Goal: Task Accomplishment & Management: Manage account settings

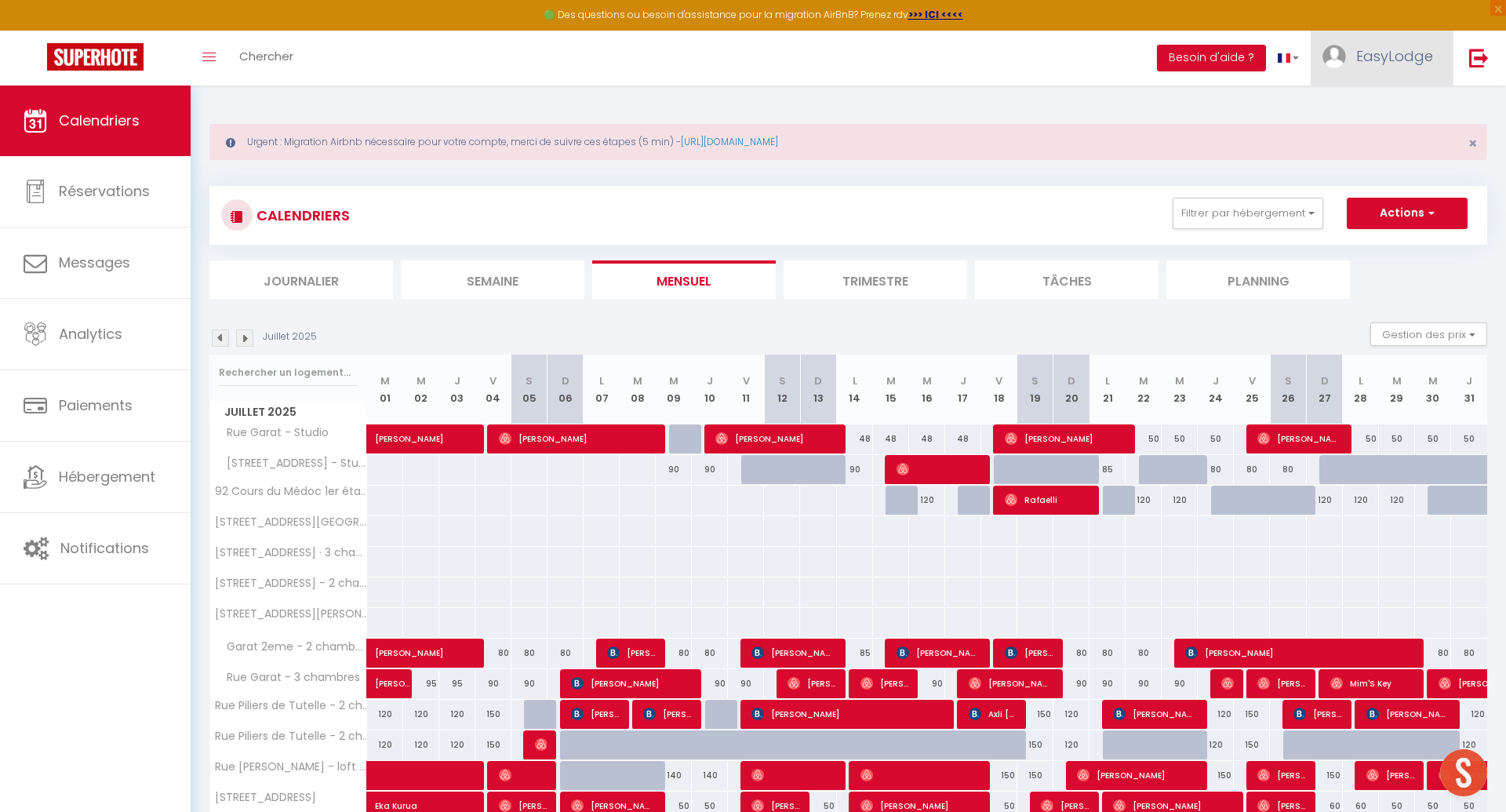
click at [1371, 51] on span "EasyLodge" at bounding box center [1393, 56] width 77 height 20
click at [1384, 107] on link "Paramètres" at bounding box center [1389, 109] width 116 height 27
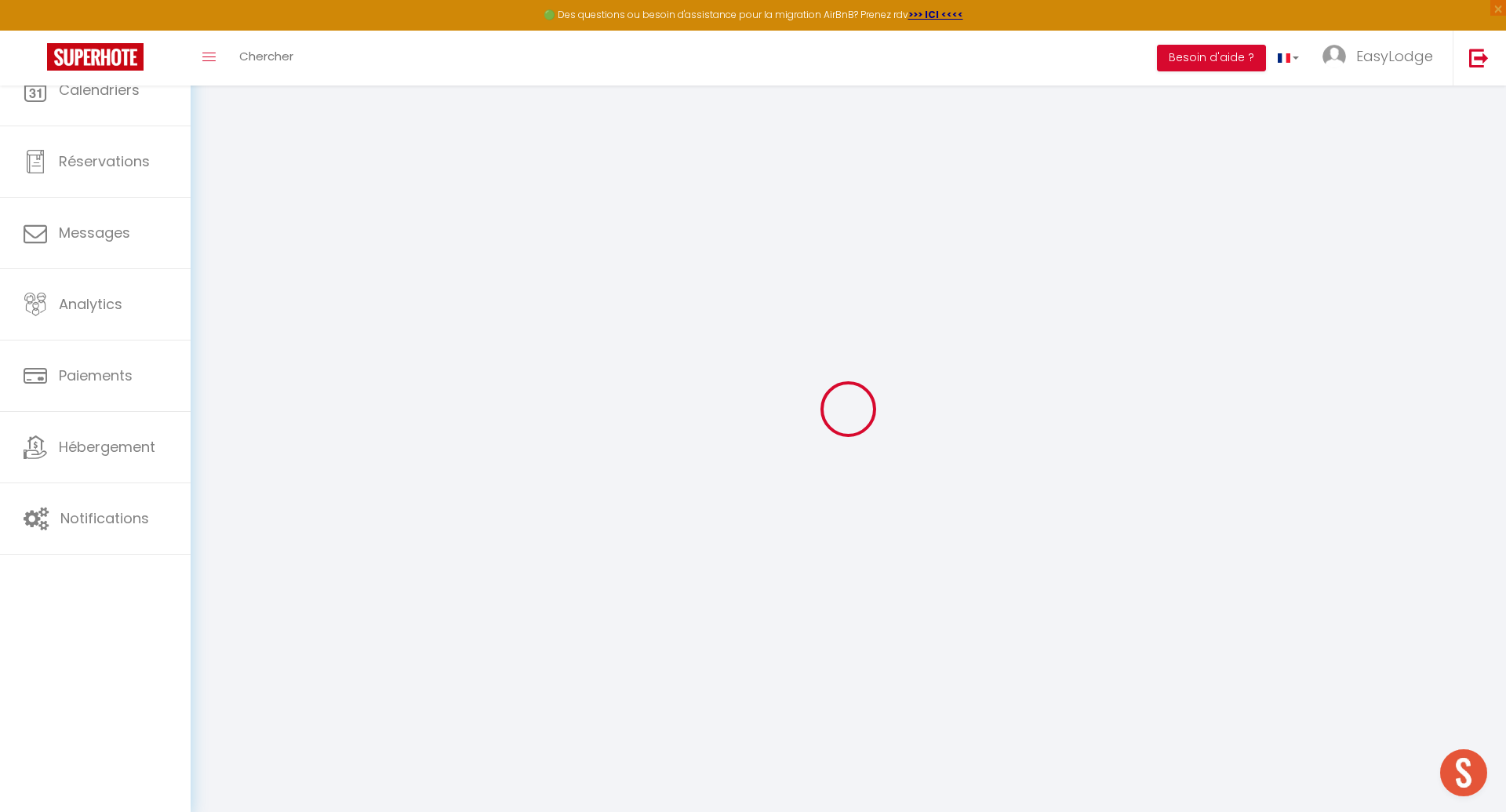
type input "M6crnxrkaZ5dMDZLIprHGIGke"
type input "mmeYXgyqiavEkiq9mbek4eVVt"
type input "[URL][DOMAIN_NAME]"
select select "fr"
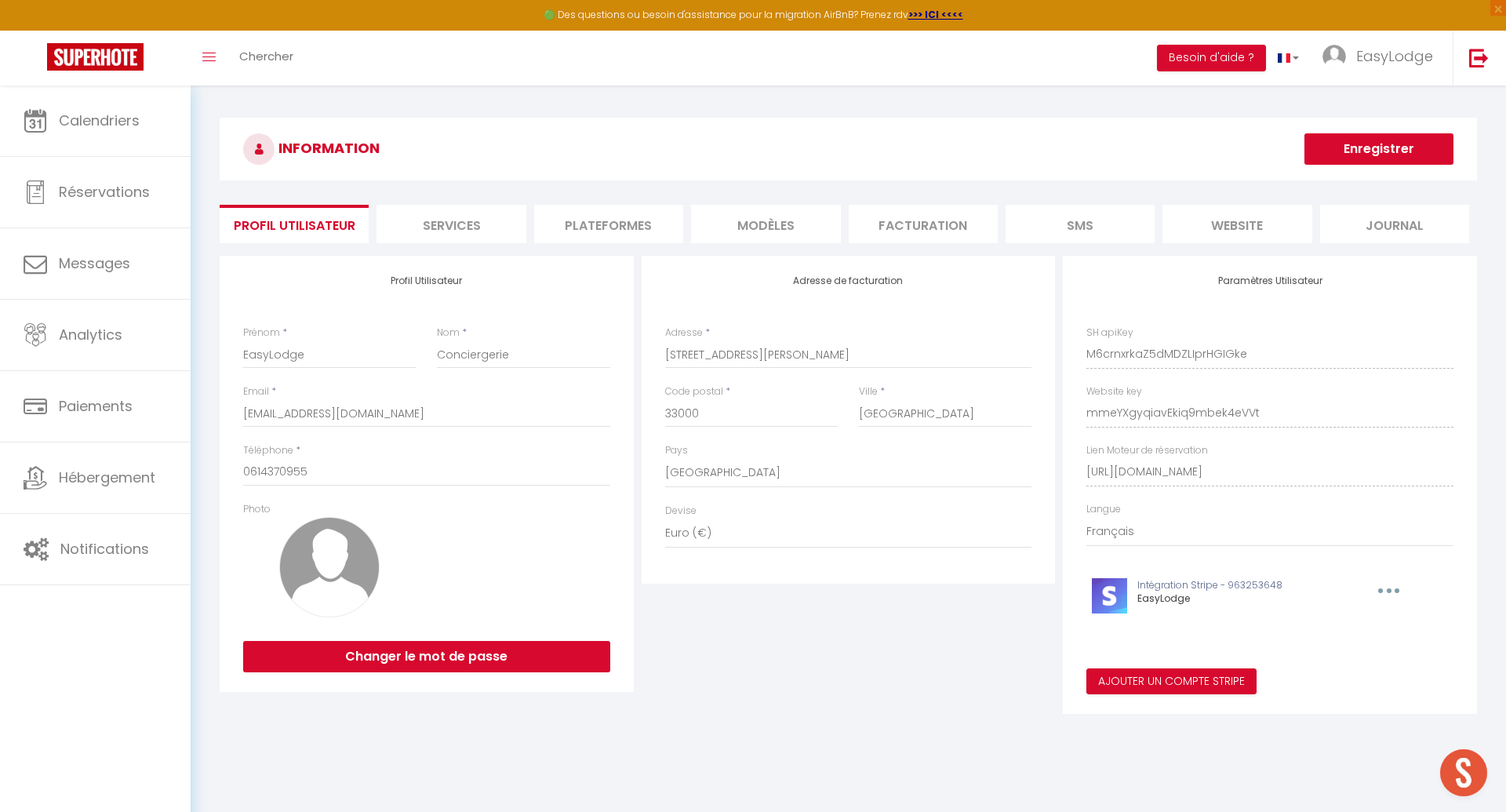
click at [578, 225] on li "Plateformes" at bounding box center [609, 223] width 149 height 39
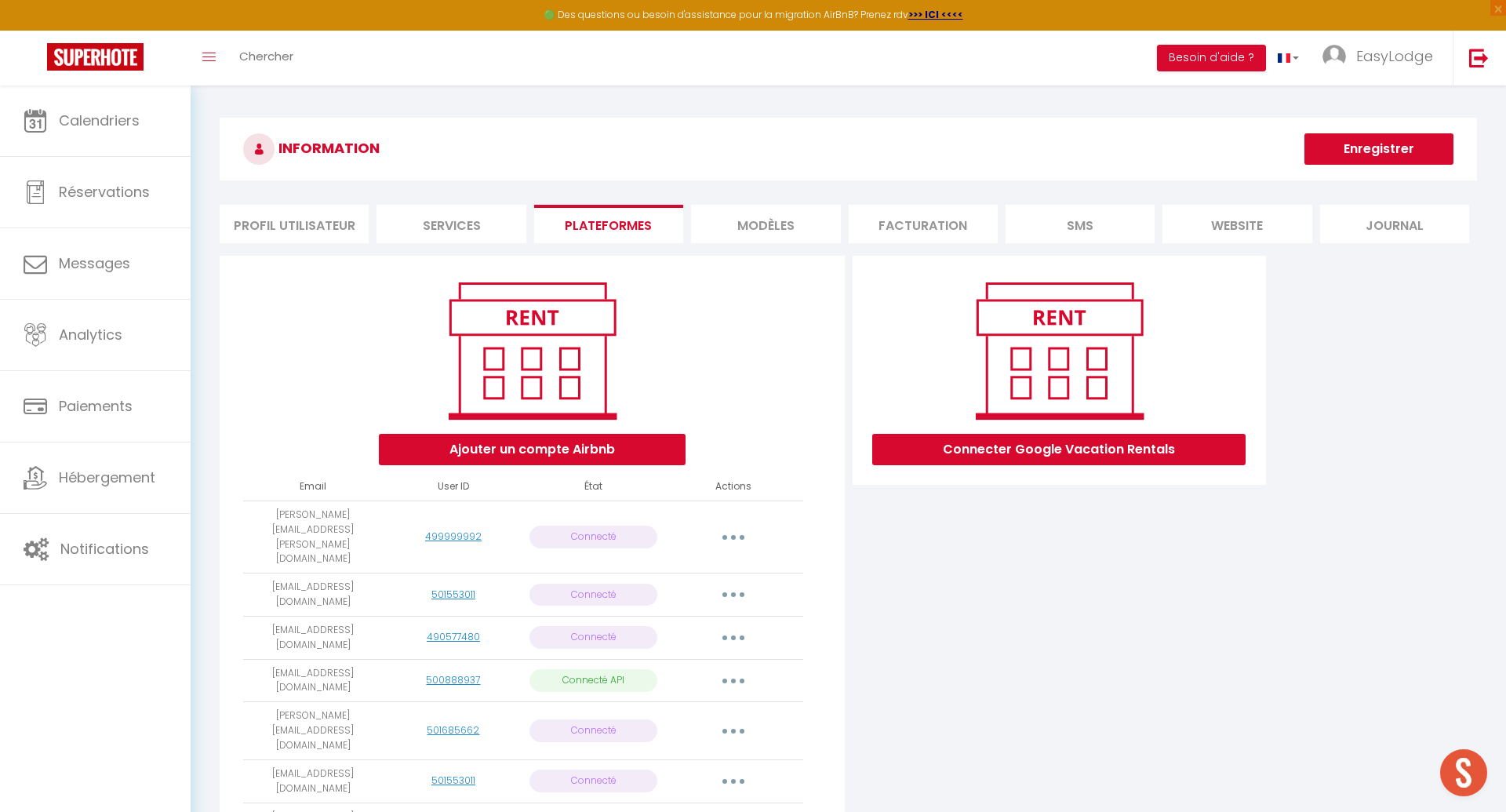
click at [735, 525] on button "button" at bounding box center [733, 537] width 44 height 25
click at [686, 616] on link "Reconnecter le compte" at bounding box center [663, 629] width 174 height 27
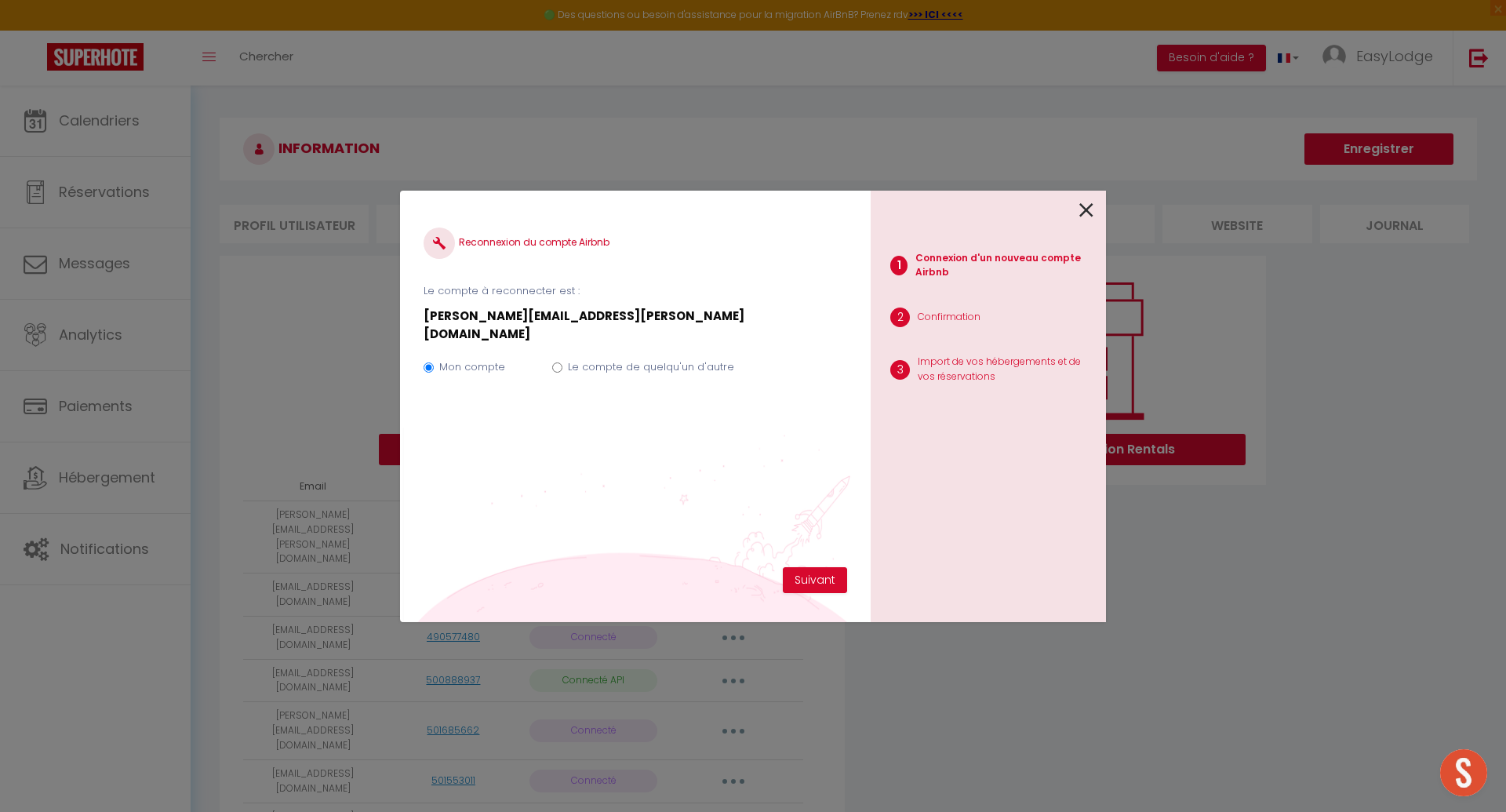
click at [553, 362] on input "Le compte de quelqu'un d'autre" at bounding box center [556, 366] width 10 height 10
radio input "true"
radio input "false"
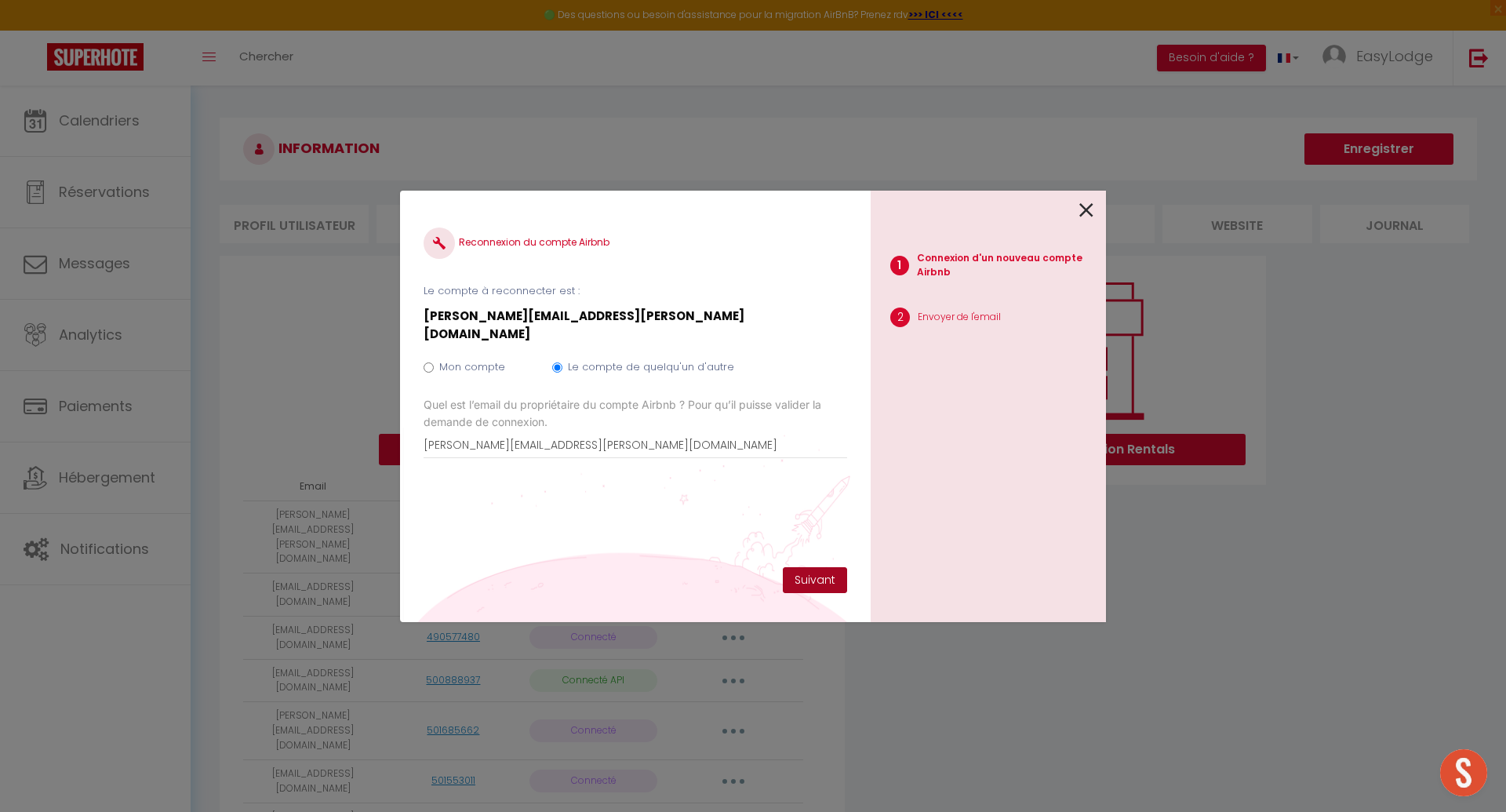
click at [815, 581] on button "Suivant" at bounding box center [814, 581] width 64 height 27
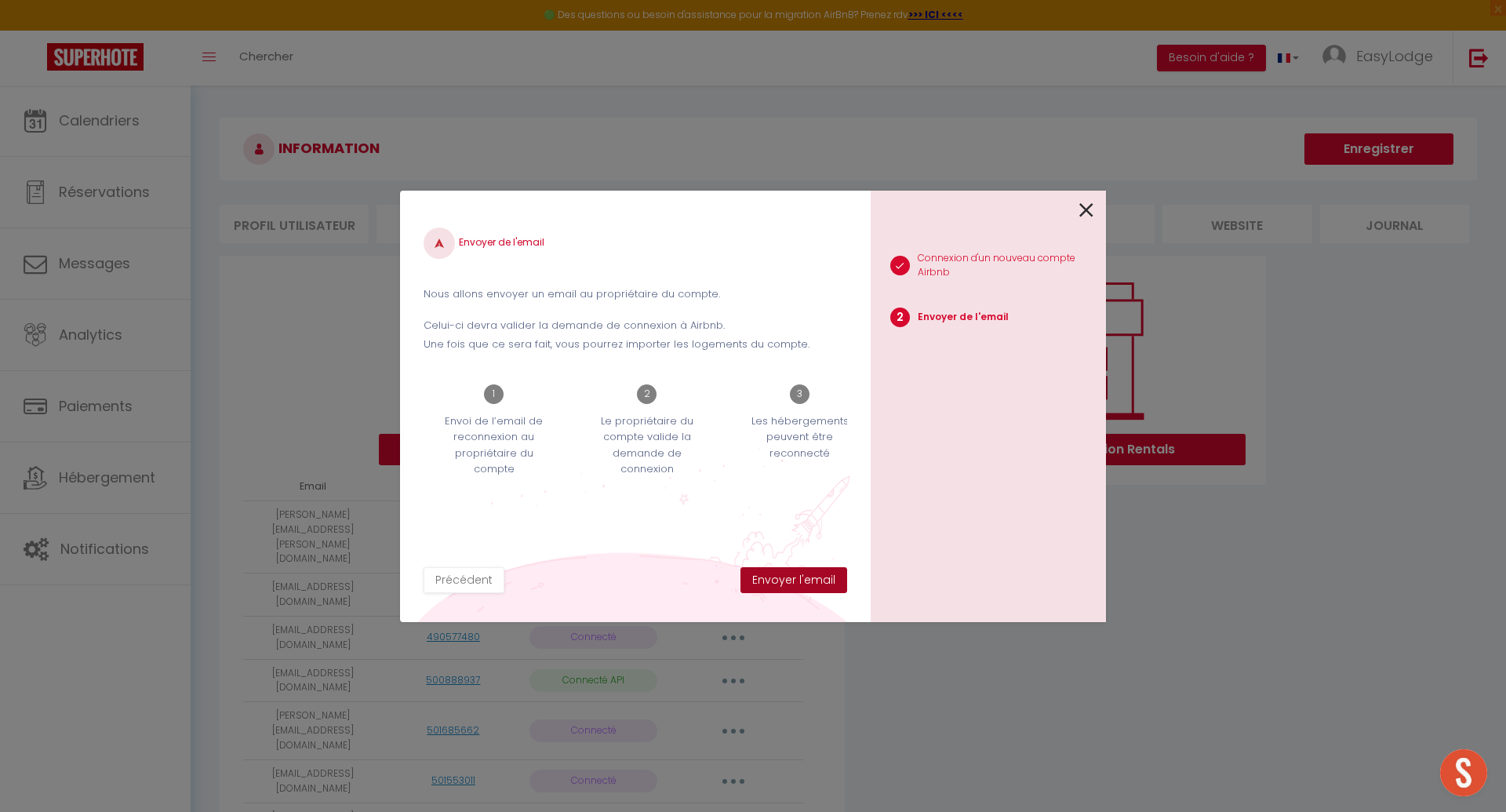
click at [815, 581] on button "Envoyer l'email" at bounding box center [793, 581] width 106 height 27
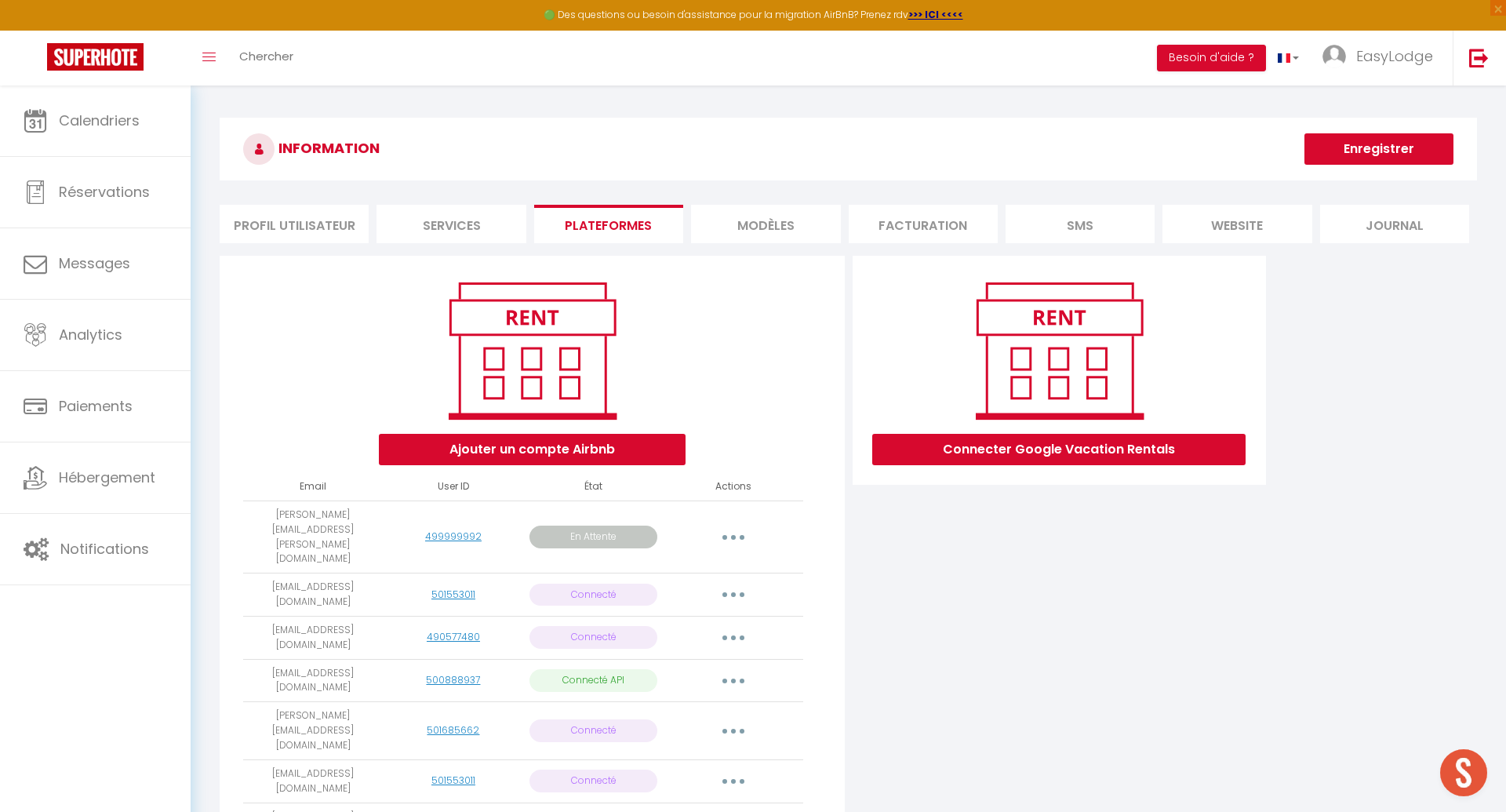
click at [736, 718] on button "button" at bounding box center [733, 731] width 44 height 25
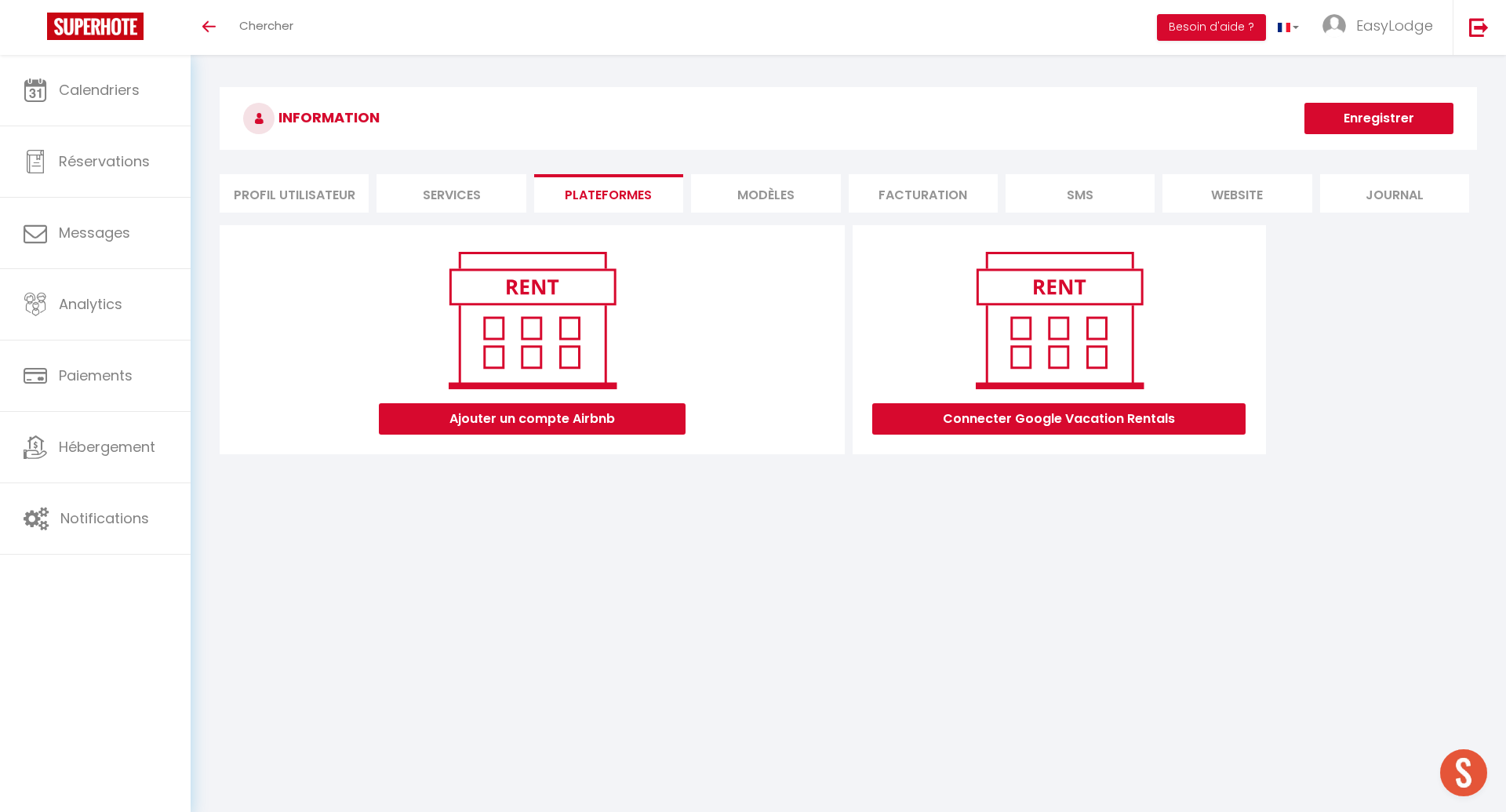
scroll to position [54, 0]
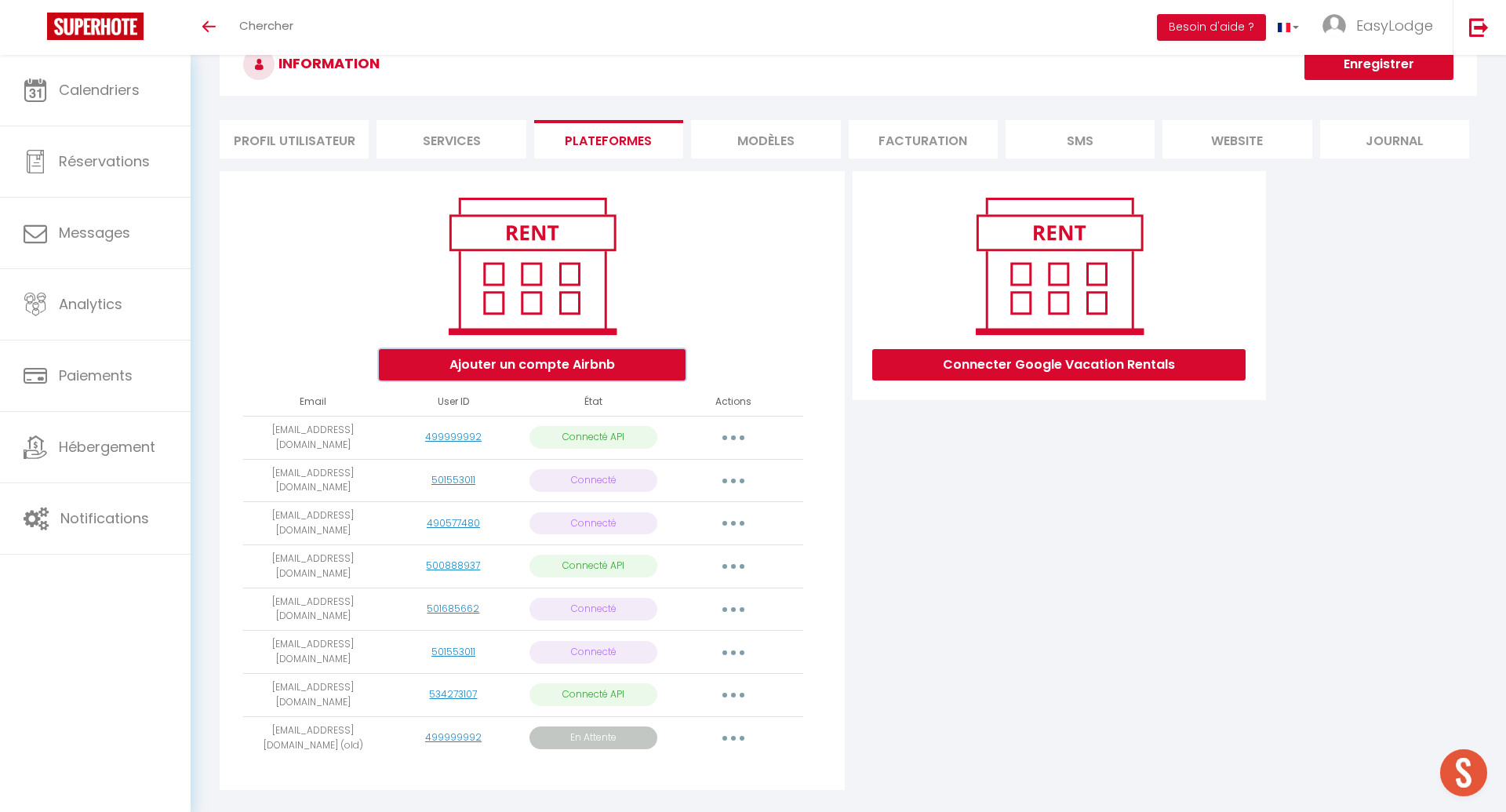
click at [573, 365] on button "Ajouter un compte Airbnb" at bounding box center [532, 365] width 307 height 32
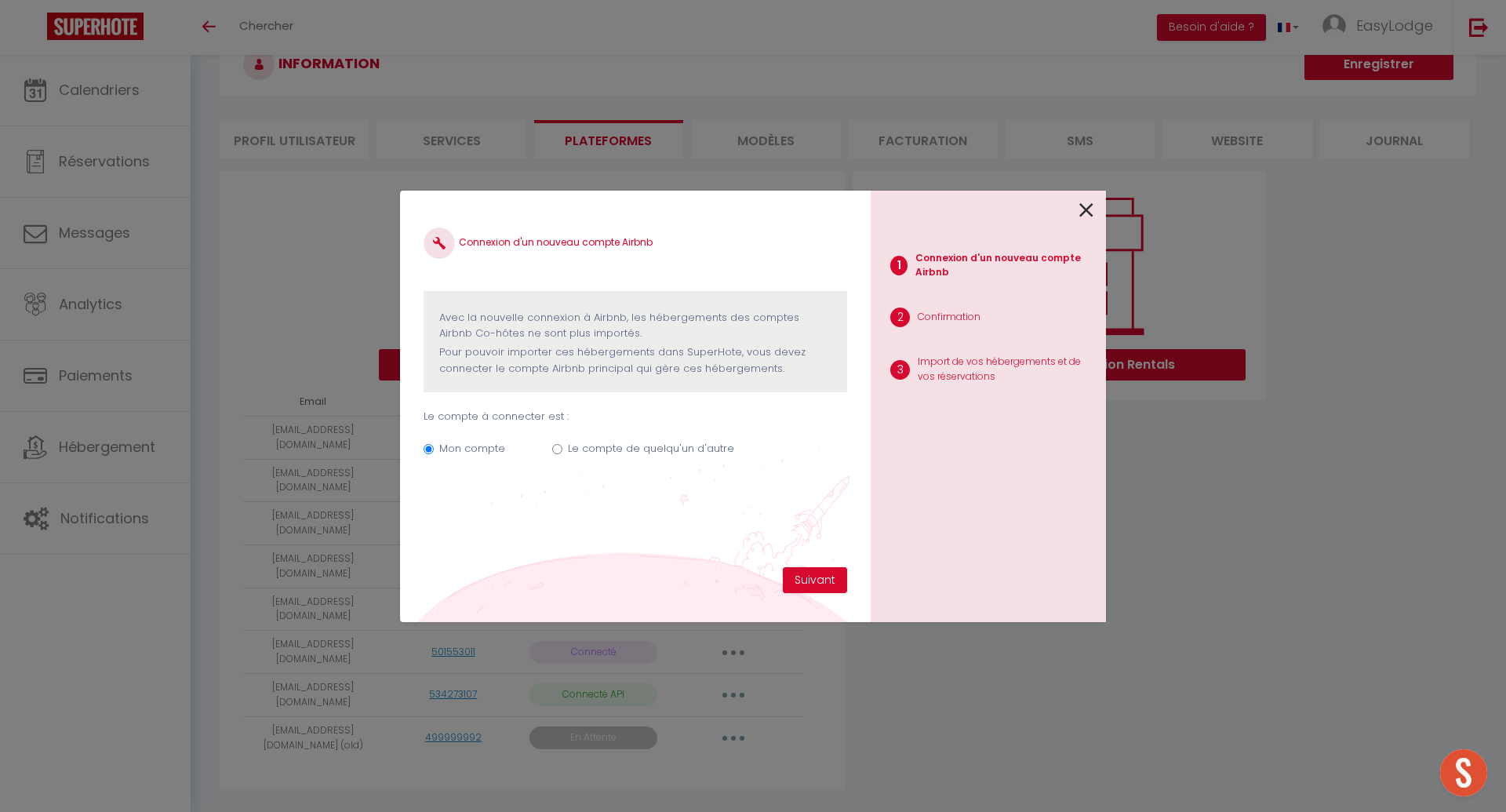
click at [550, 441] on div "Mon compte Le compte de quelqu'un d'autre" at bounding box center [635, 451] width 423 height 52
click at [555, 446] on input "Le compte de quelqu'un d'autre" at bounding box center [556, 448] width 10 height 10
radio input "true"
radio input "false"
click at [818, 575] on button "Suivant" at bounding box center [814, 581] width 64 height 27
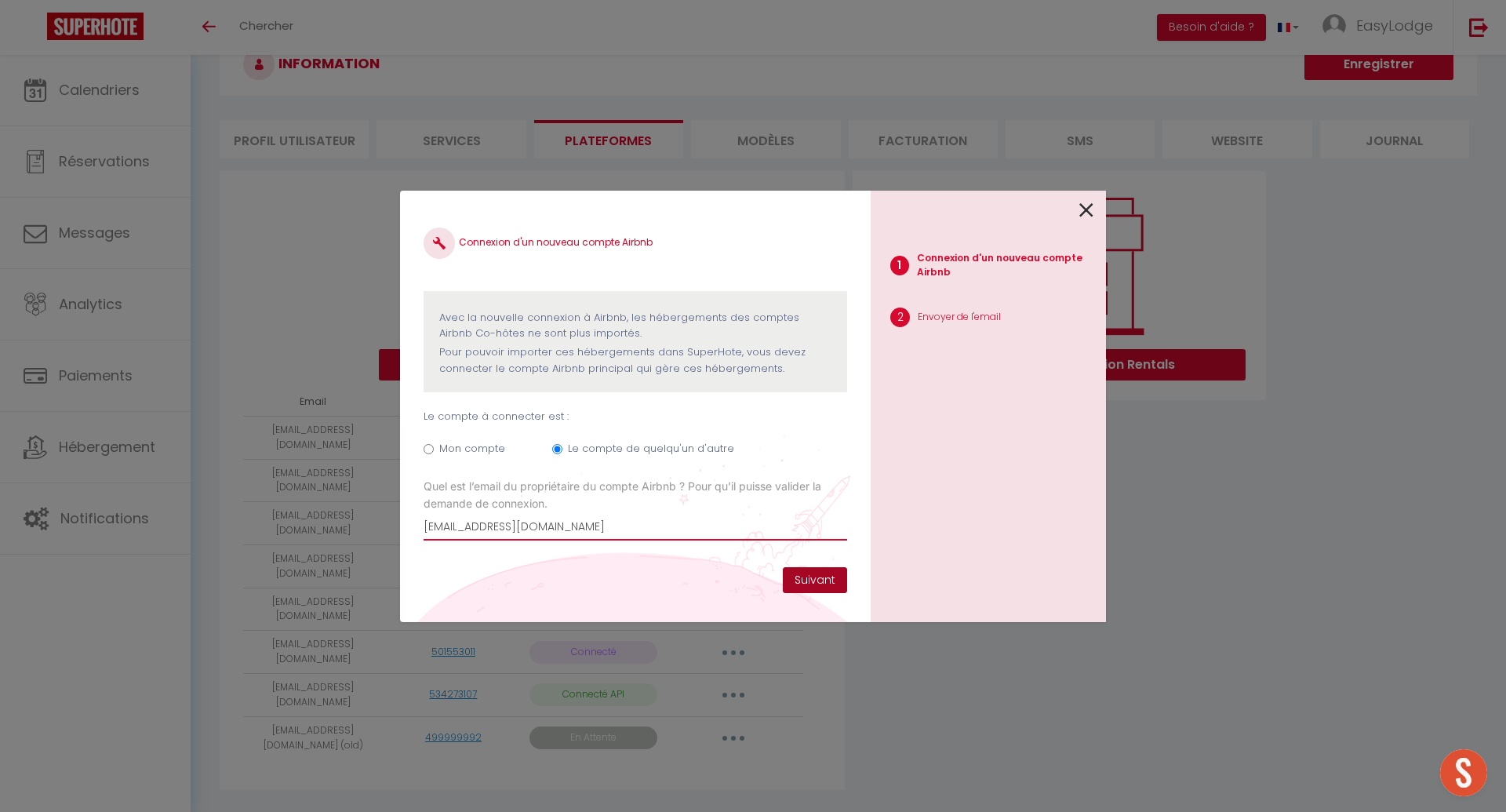
type input "[EMAIL_ADDRESS][DOMAIN_NAME]"
click at [834, 573] on button "Suivant" at bounding box center [814, 581] width 64 height 27
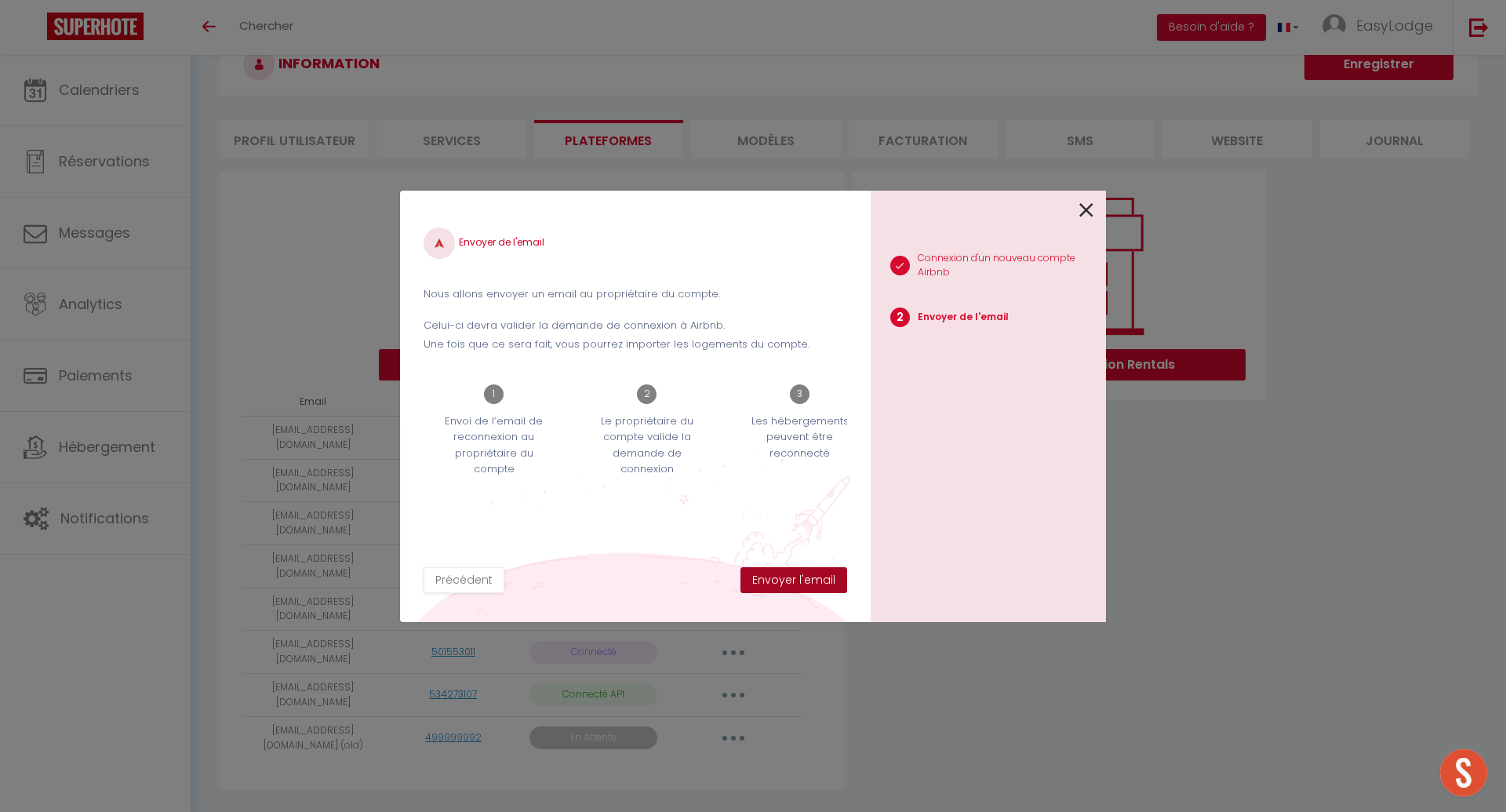
click at [806, 575] on button "Envoyer l'email" at bounding box center [793, 581] width 106 height 27
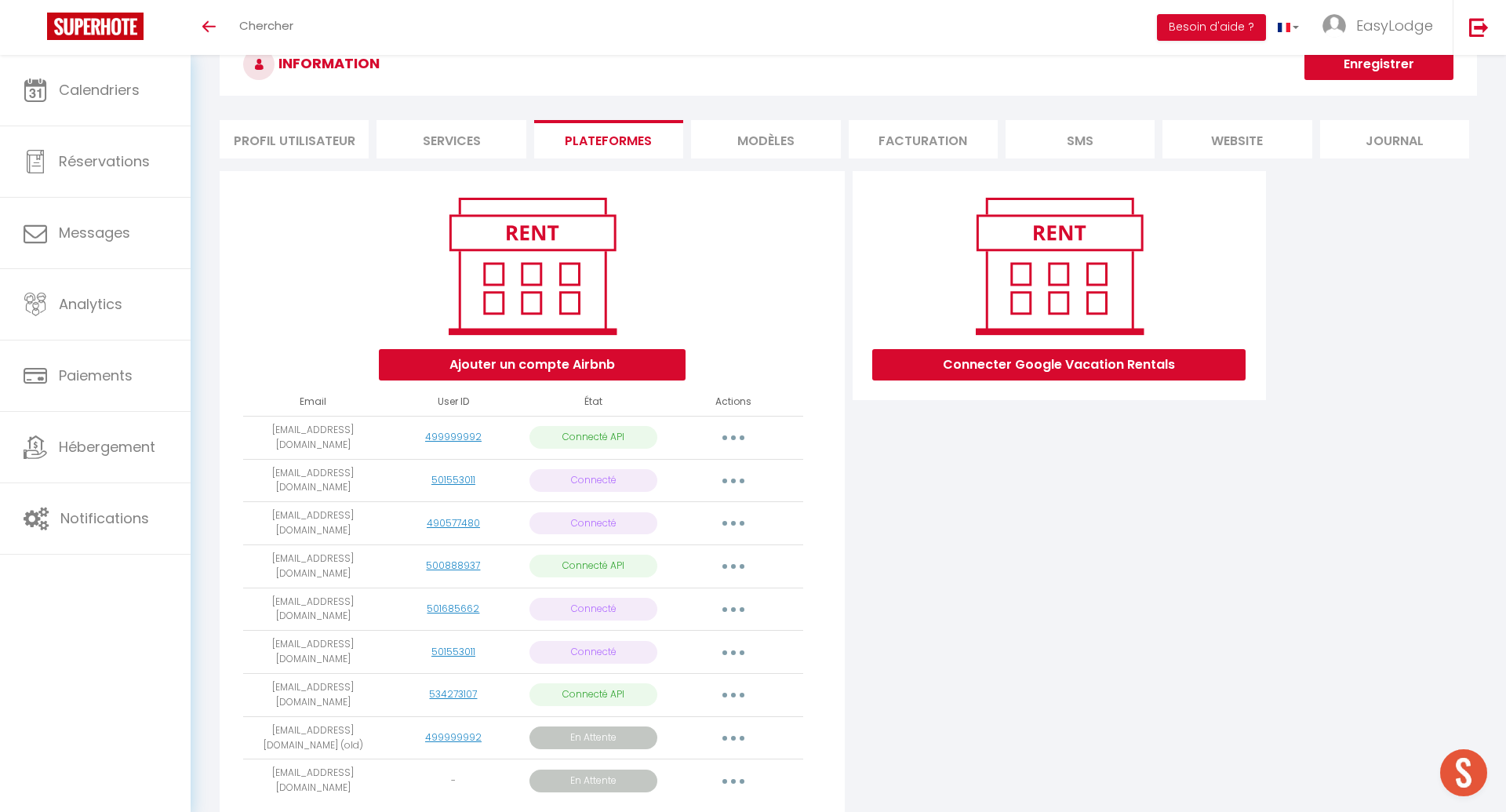
click at [737, 597] on button "button" at bounding box center [733, 609] width 44 height 25
click at [670, 688] on link "Reconnecter le compte" at bounding box center [663, 701] width 174 height 27
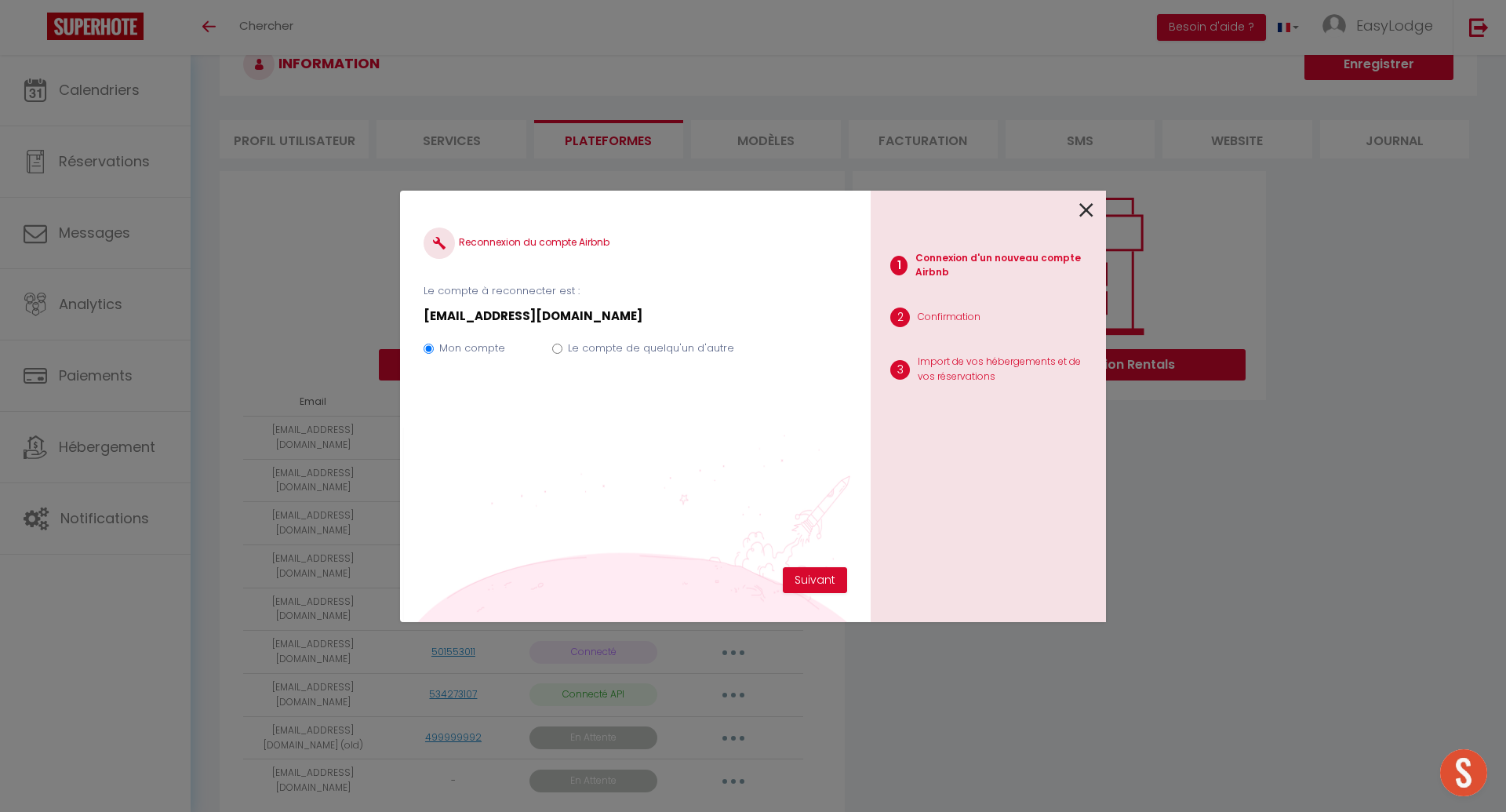
click at [556, 347] on input "Le compte de quelqu'un d'autre" at bounding box center [556, 348] width 10 height 10
radio input "true"
radio input "false"
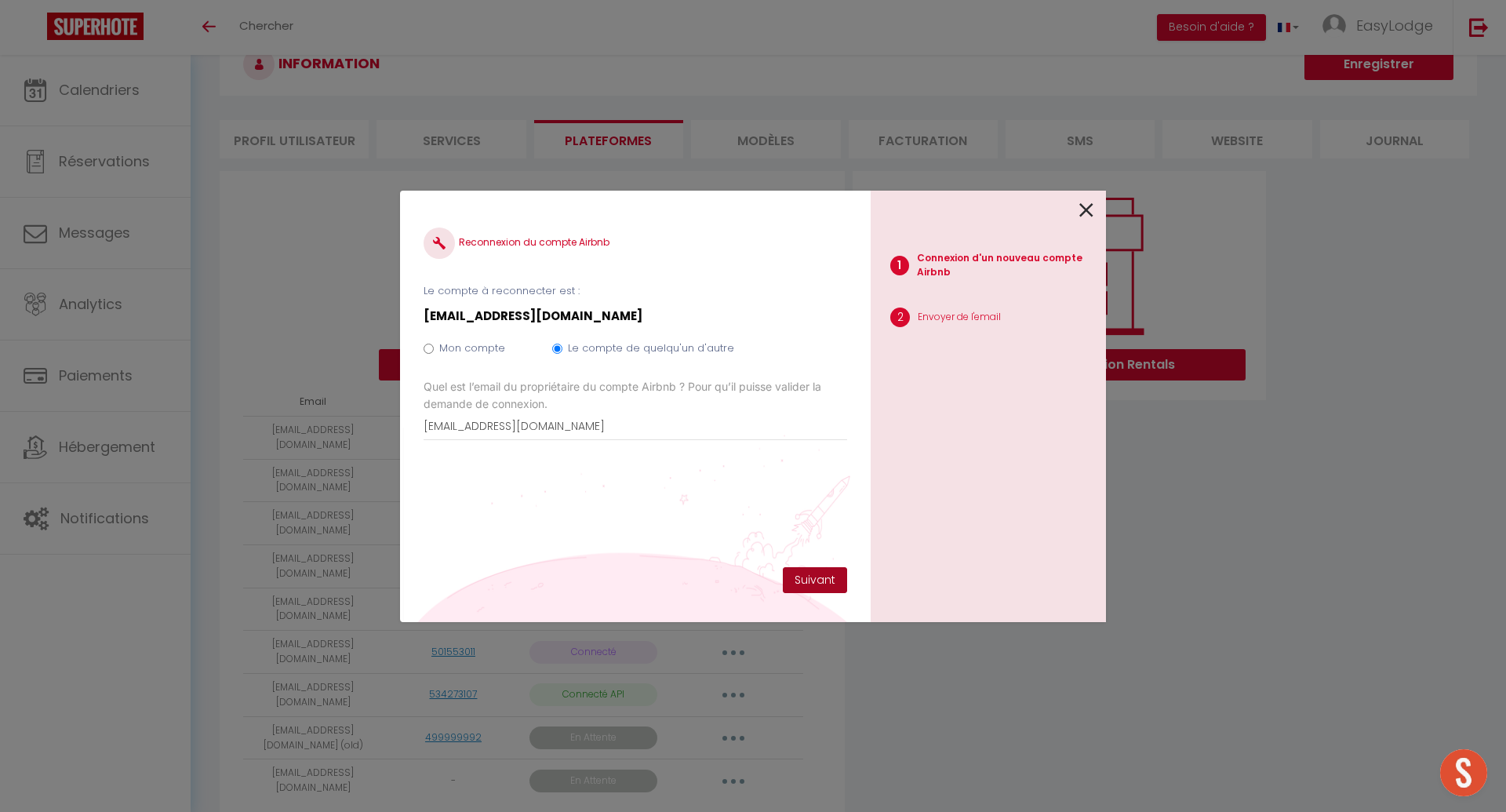
click at [822, 575] on button "Suivant" at bounding box center [814, 581] width 64 height 27
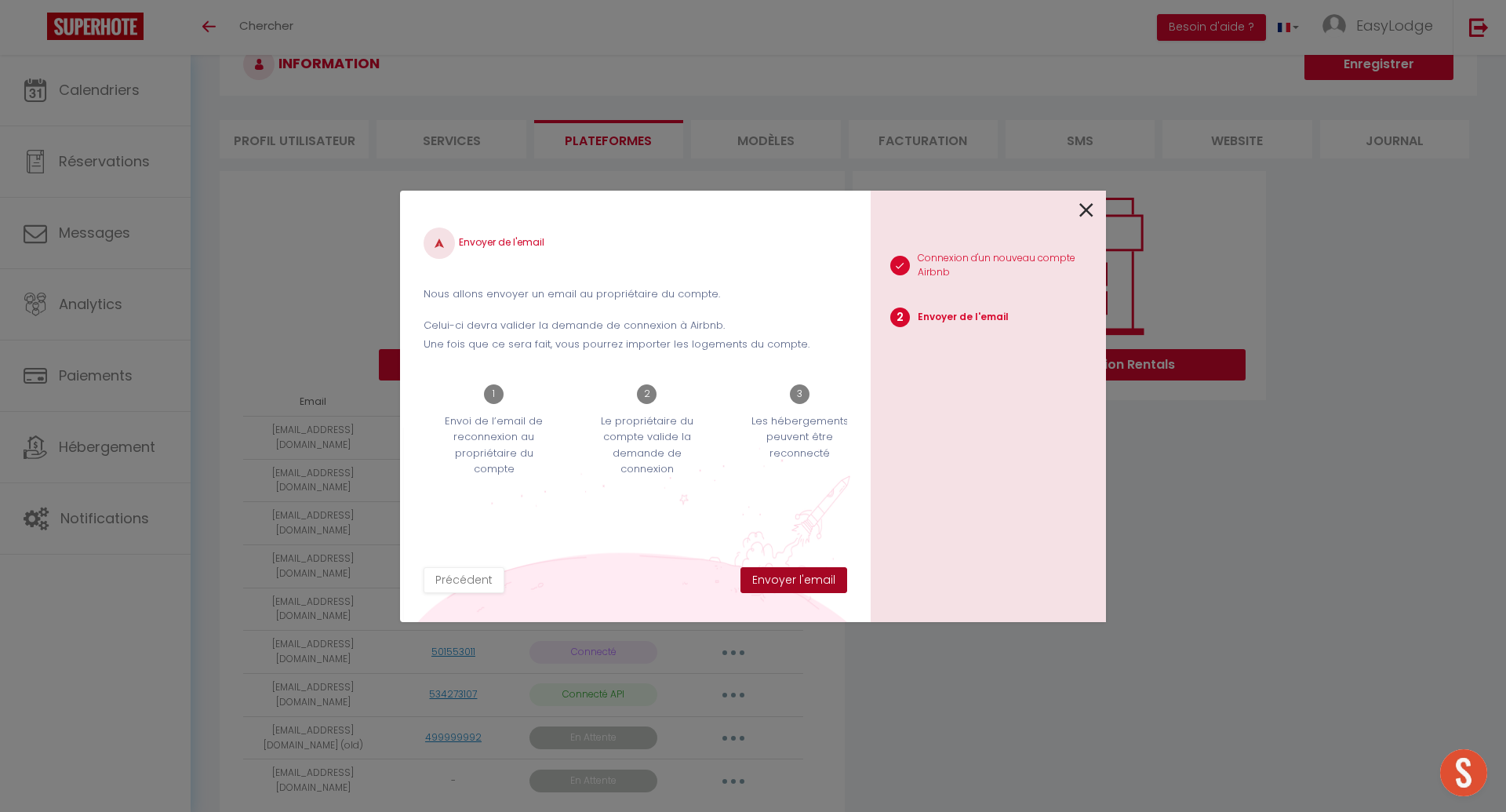
click at [822, 575] on button "Envoyer l'email" at bounding box center [793, 581] width 106 height 27
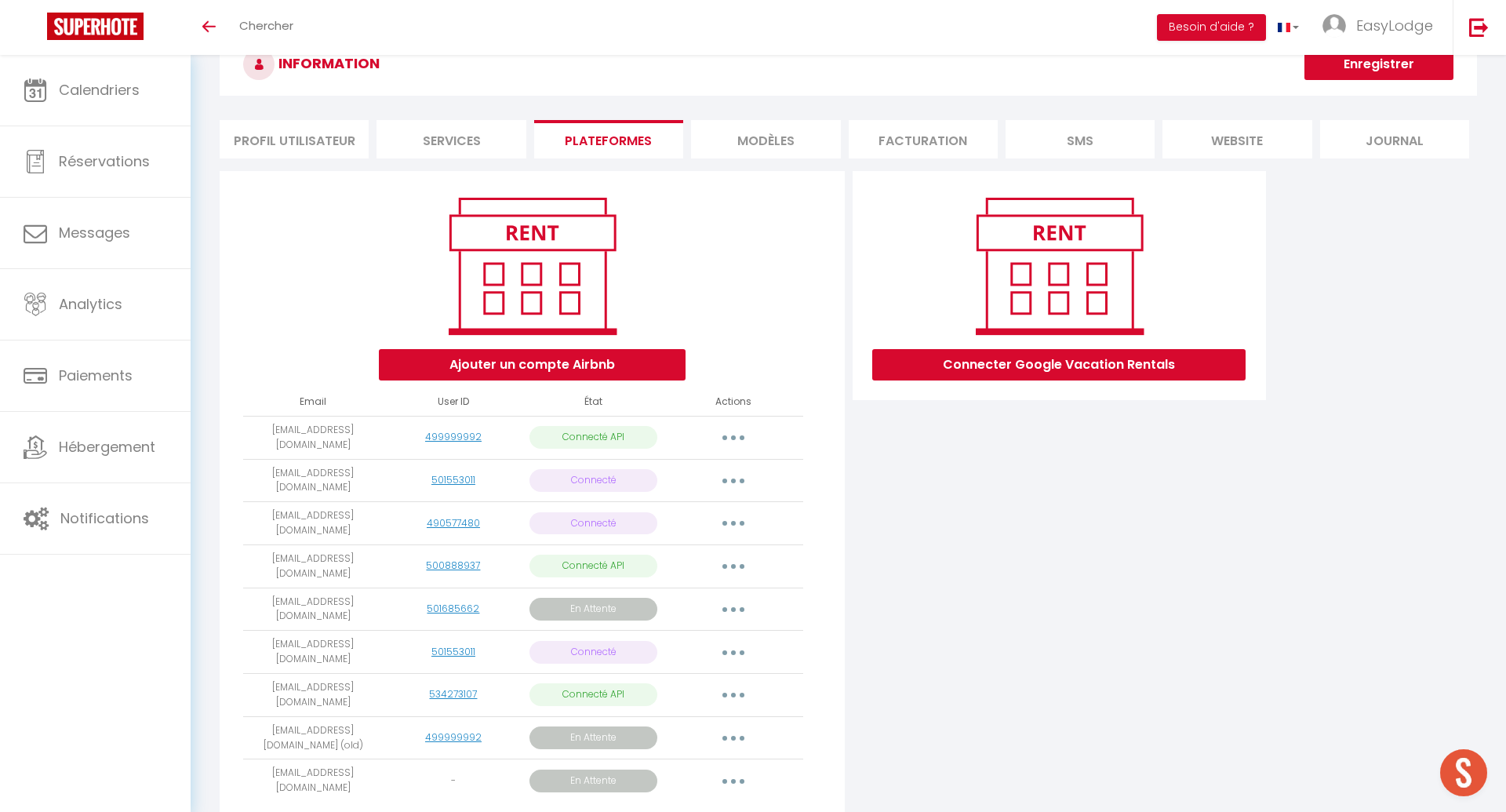
click at [732, 607] on icon "button" at bounding box center [733, 609] width 5 height 5
click at [687, 631] on link "Obtenir le lien de connexion" at bounding box center [663, 645] width 176 height 27
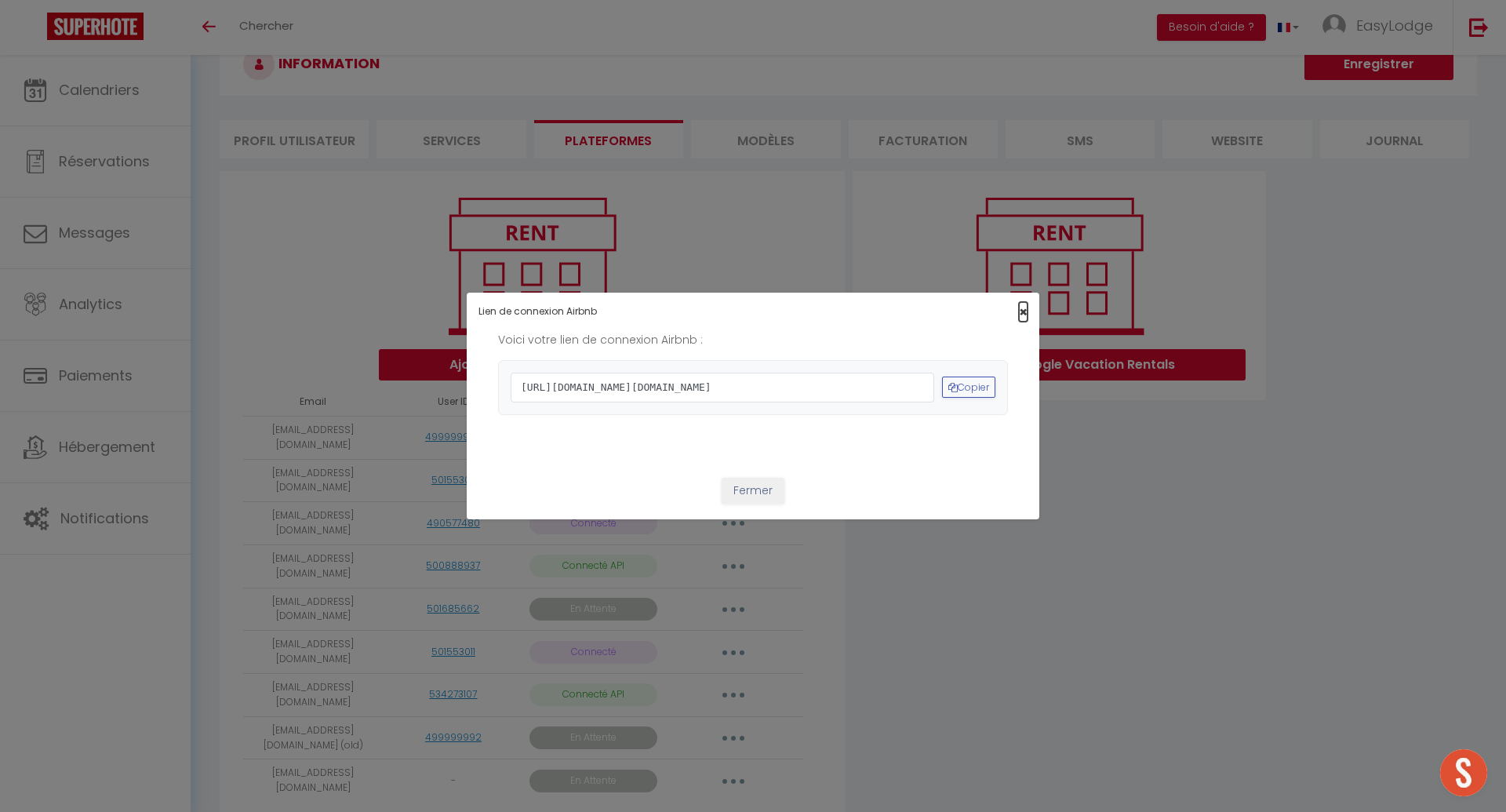
click at [1023, 302] on span "×" at bounding box center [1024, 311] width 9 height 20
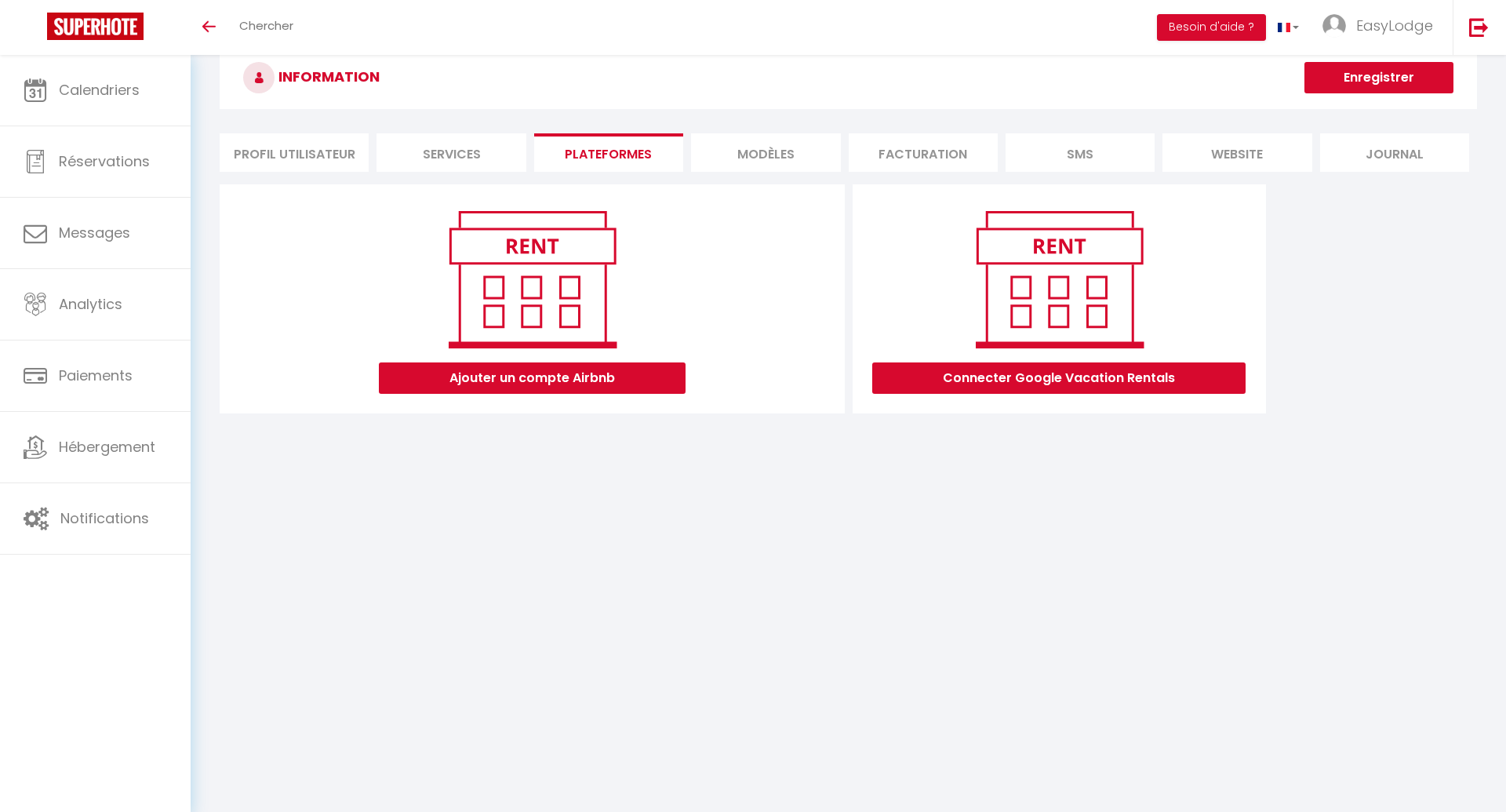
scroll to position [41, 0]
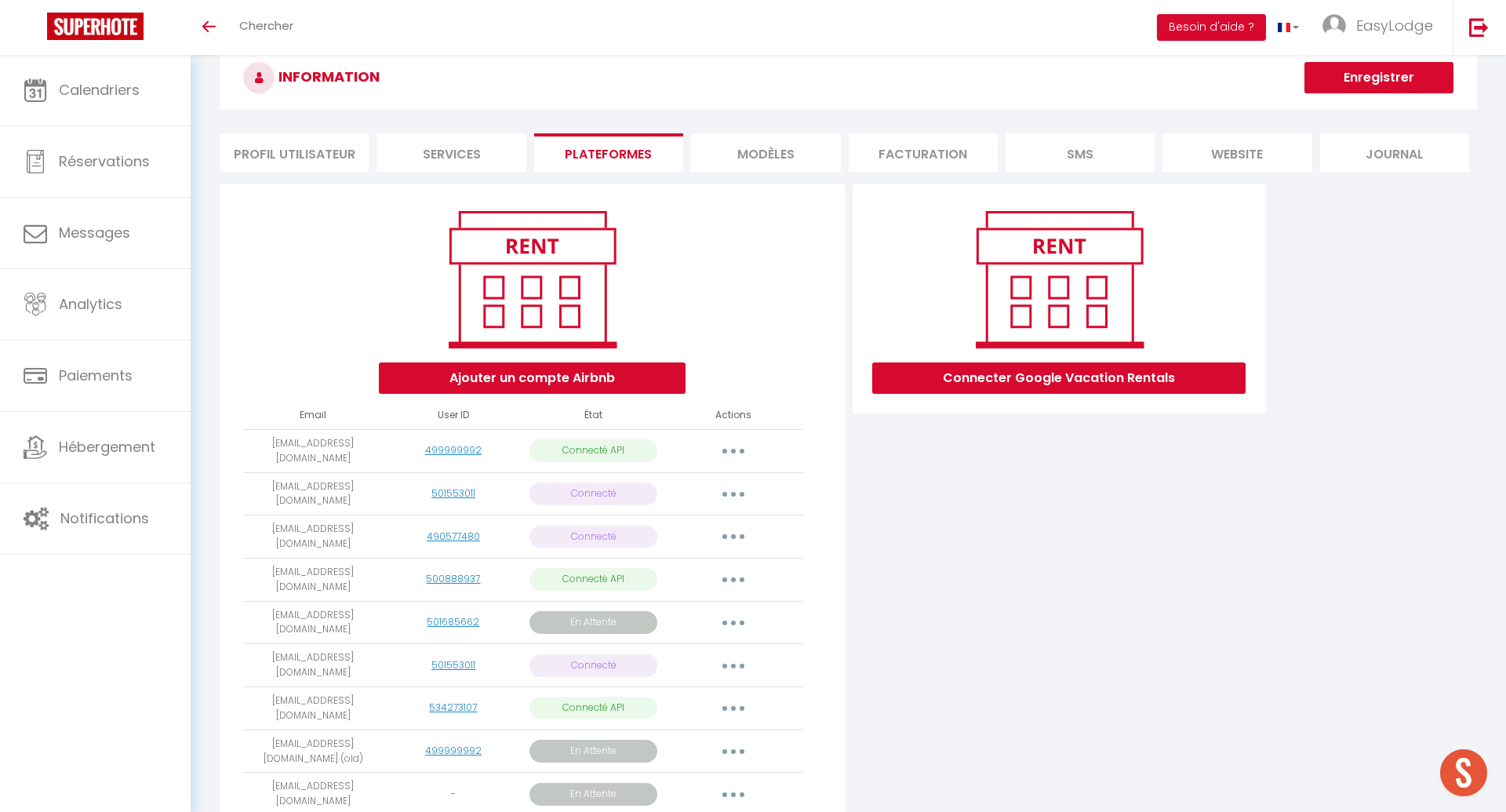
click at [737, 610] on button "button" at bounding box center [733, 623] width 44 height 25
click at [684, 729] on link "Reconnecter le compte" at bounding box center [663, 743] width 176 height 27
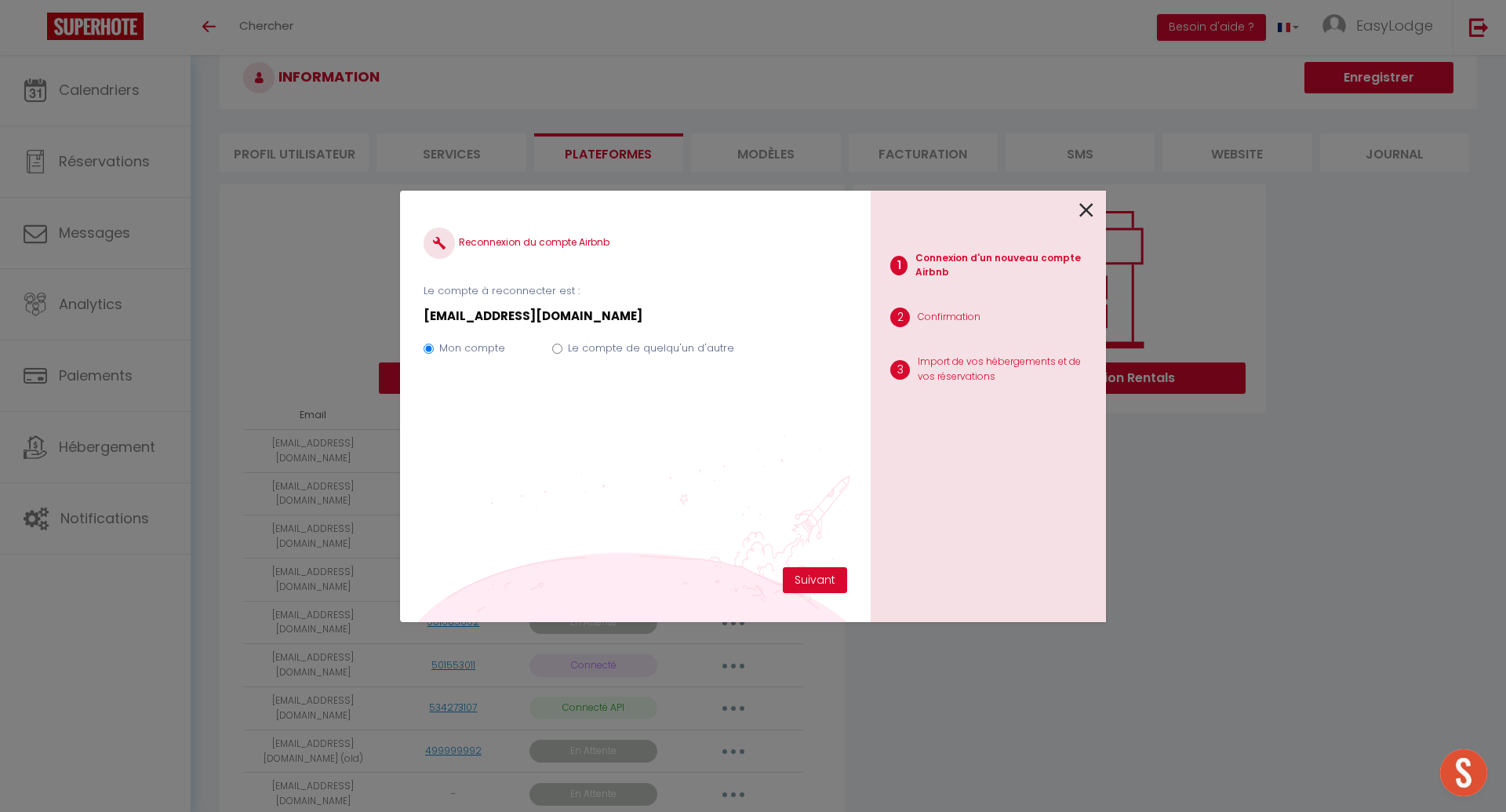
click at [553, 349] on input "Le compte de quelqu'un d'autre" at bounding box center [556, 348] width 10 height 10
radio input "true"
radio input "false"
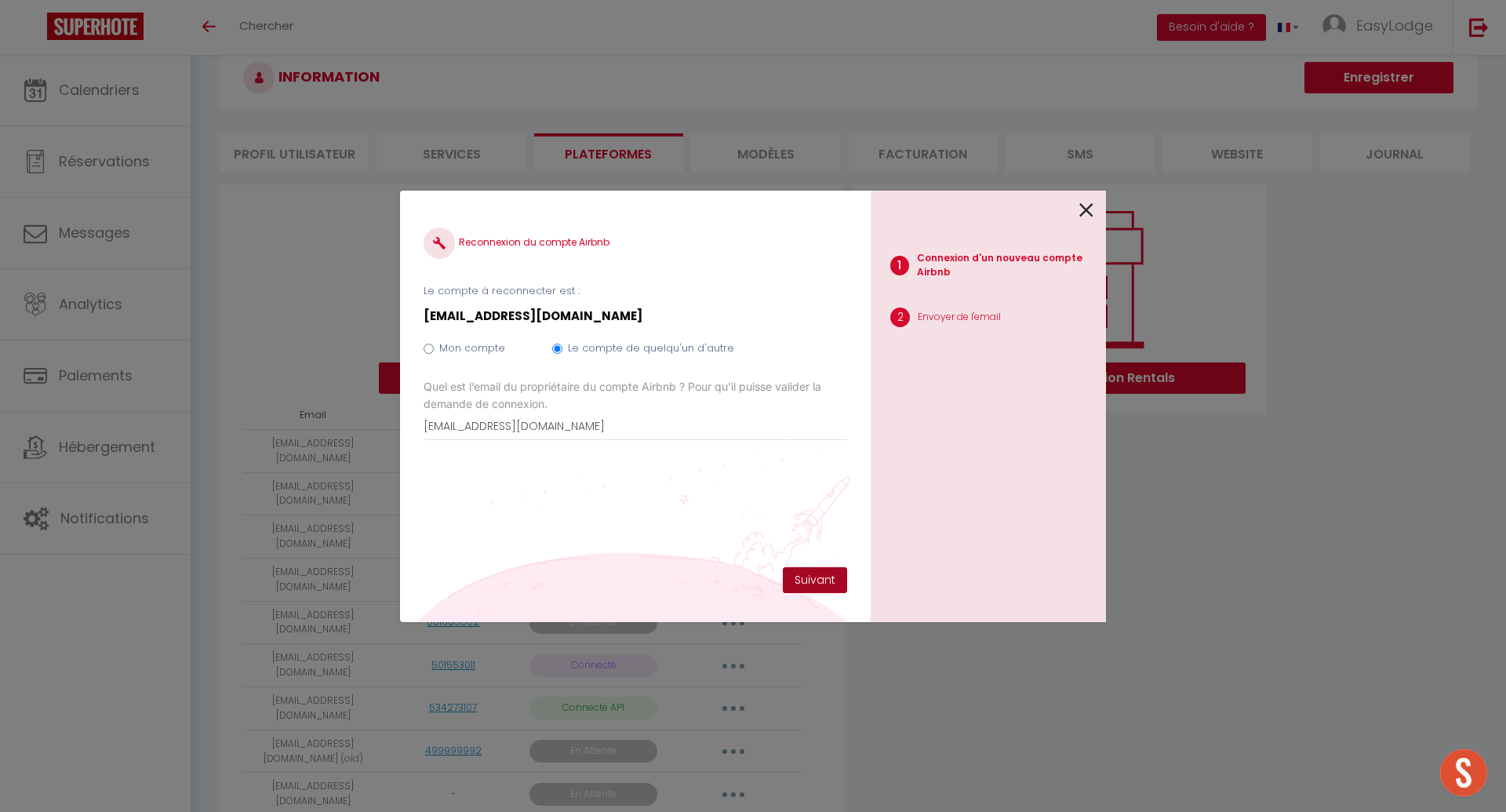
click at [833, 578] on button "Suivant" at bounding box center [814, 581] width 64 height 27
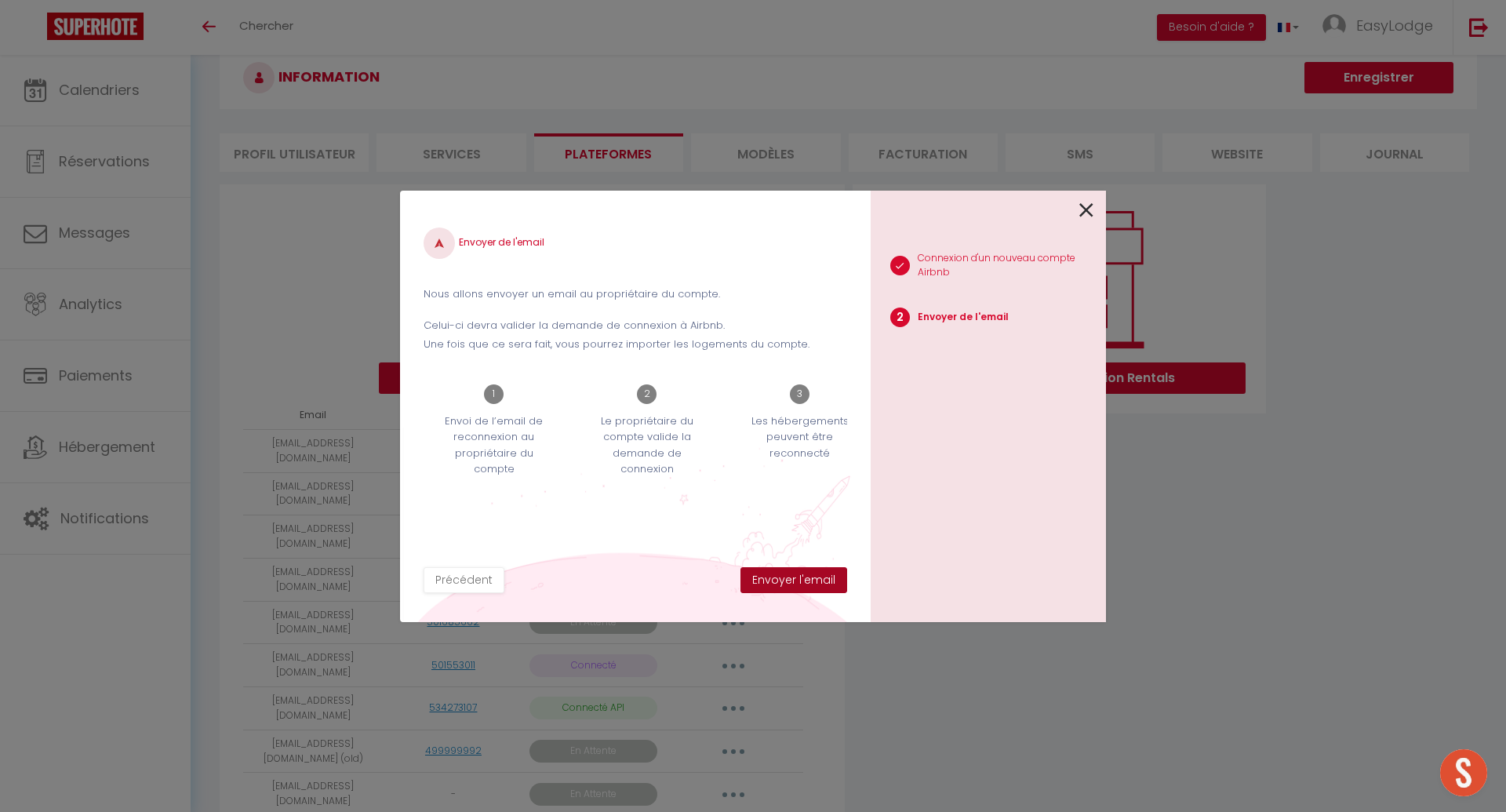
click at [833, 578] on button "Envoyer l'email" at bounding box center [793, 581] width 106 height 27
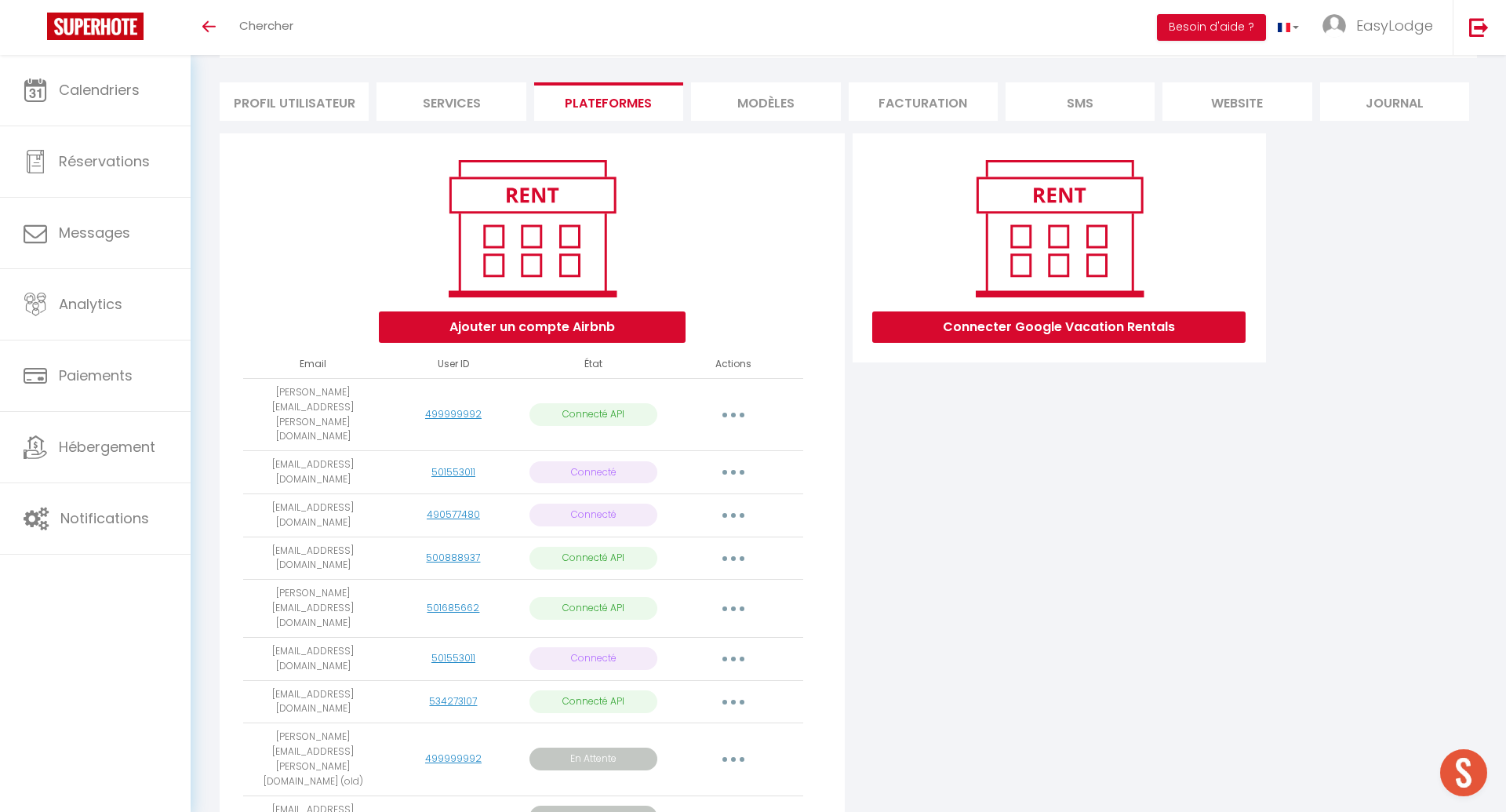
scroll to position [92, 0]
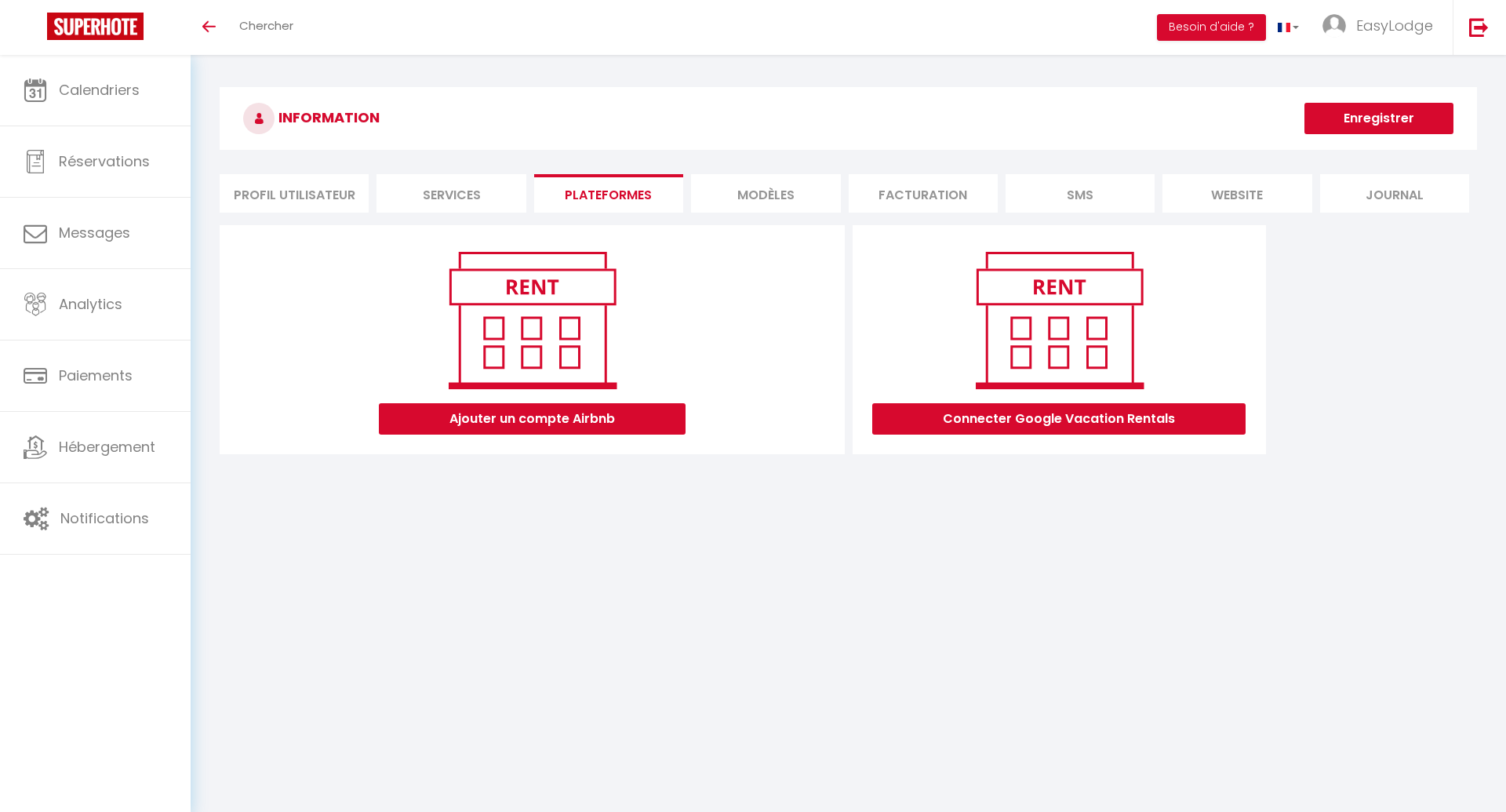
scroll to position [54, 0]
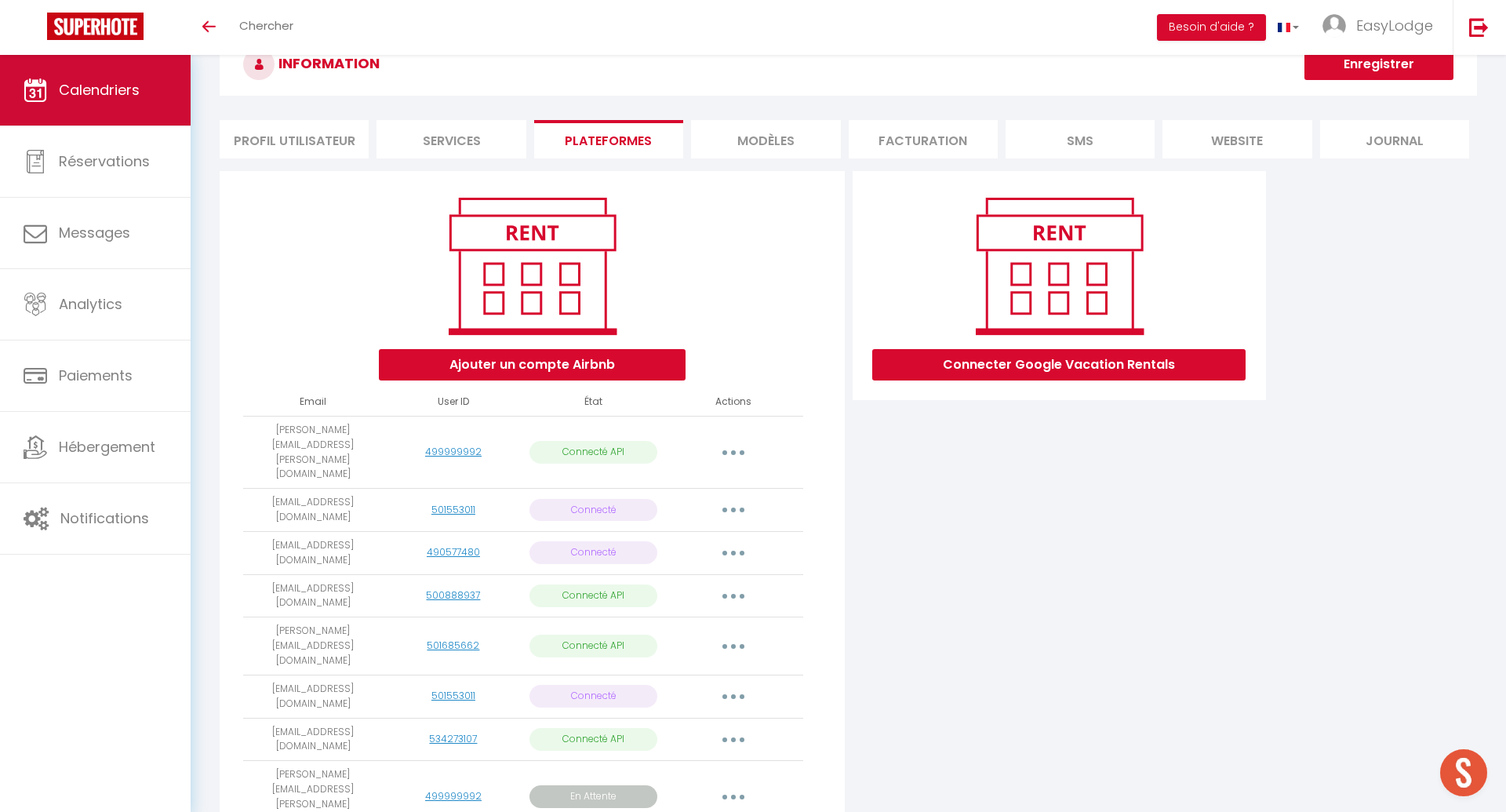
click at [146, 113] on link "Calendriers" at bounding box center [95, 90] width 191 height 70
